Goal: Transaction & Acquisition: Download file/media

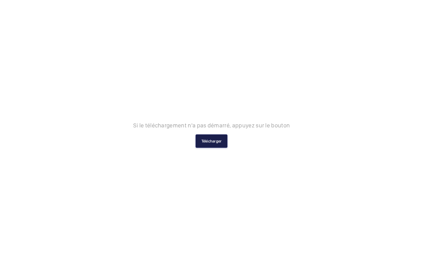
click at [213, 140] on button "Télécharger" at bounding box center [211, 140] width 32 height 13
click at [214, 142] on button "Télécharger" at bounding box center [211, 140] width 32 height 13
click at [208, 139] on button "Télécharger" at bounding box center [211, 140] width 32 height 13
